Goal: Find specific page/section: Find specific page/section

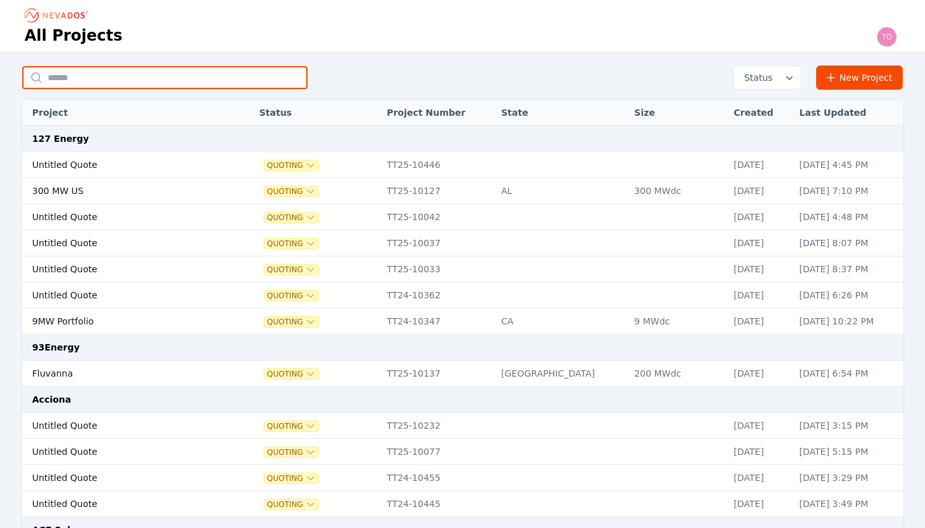
click at [173, 71] on input "text" at bounding box center [164, 77] width 285 height 23
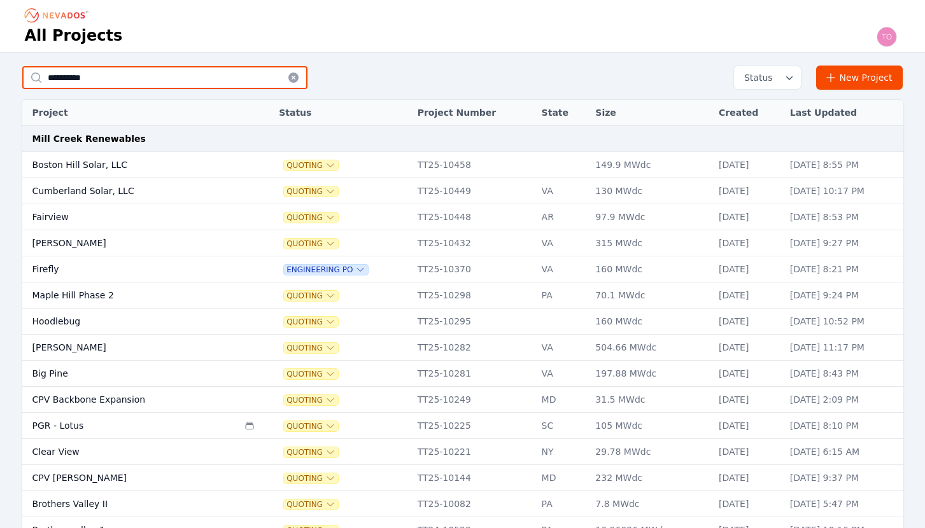
type input "**********"
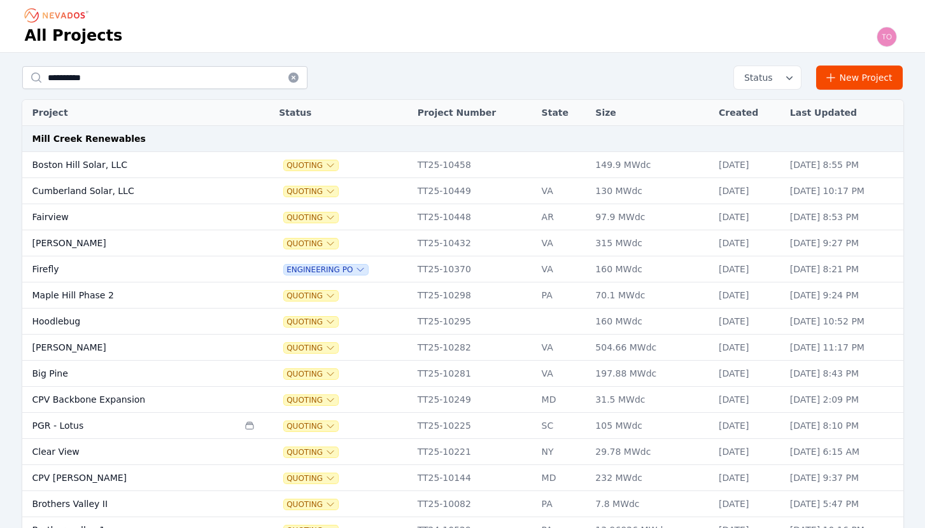
click at [87, 165] on td "Boston Hill Solar, LLC" at bounding box center [130, 165] width 216 height 26
click at [95, 165] on td "Boston Hill Solar, LLC" at bounding box center [130, 165] width 216 height 26
click at [53, 220] on td "Fairview" at bounding box center [130, 217] width 216 height 26
click at [41, 221] on td "Fairview" at bounding box center [130, 217] width 216 height 26
click at [98, 157] on td "Boston Hill Solar, LLC" at bounding box center [130, 165] width 216 height 26
